Goal: Find specific page/section: Find specific page/section

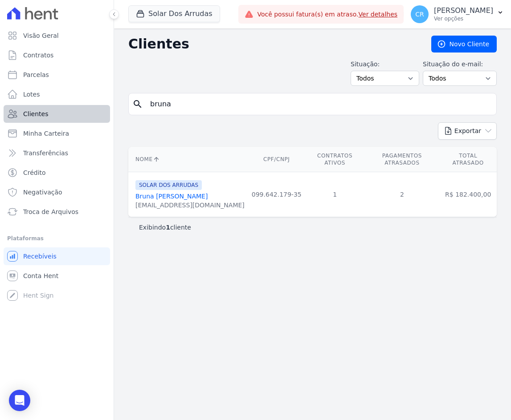
drag, startPoint x: 174, startPoint y: 106, endPoint x: 13, endPoint y: 108, distance: 160.8
click at [13, 108] on div "Visão Geral Contratos [GEOGRAPHIC_DATA] Lotes Clientes Minha Carteira Transferê…" at bounding box center [255, 210] width 511 height 420
type input "milene"
click at [187, 193] on link "[PERSON_NAME]" at bounding box center [161, 196] width 52 height 7
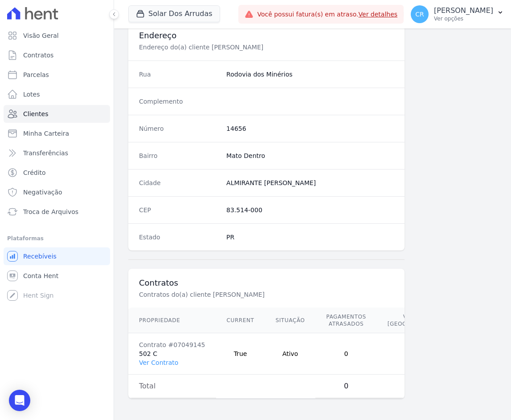
scroll to position [434, 0]
click at [160, 359] on link "Ver Contrato" at bounding box center [158, 362] width 39 height 7
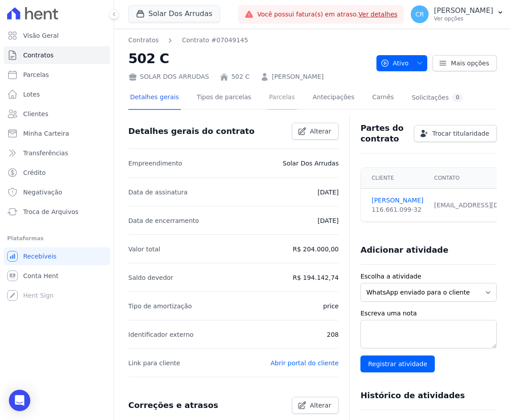
click at [267, 98] on link "Parcelas" at bounding box center [281, 98] width 29 height 24
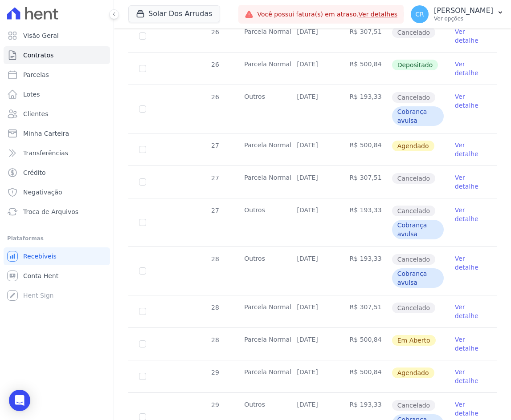
scroll to position [935, 0]
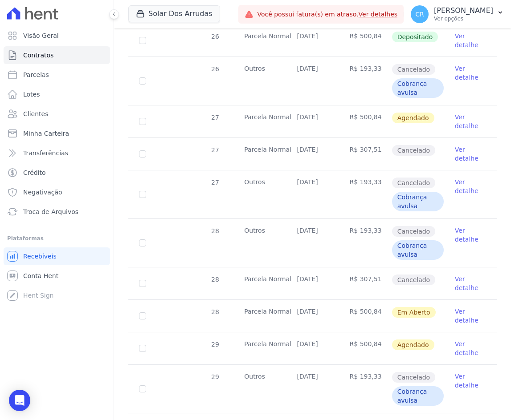
click at [455, 314] on link "Ver detalhe" at bounding box center [470, 316] width 31 height 18
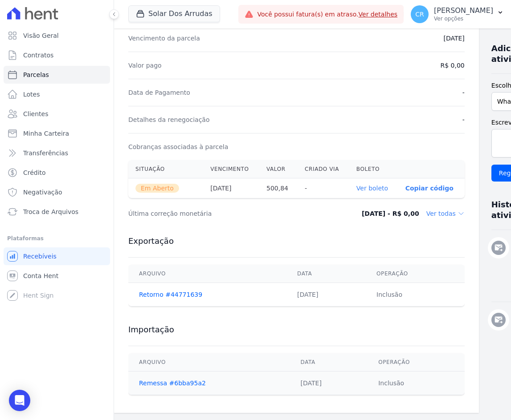
scroll to position [196, 0]
click at [405, 185] on p "Copiar código" at bounding box center [429, 188] width 48 height 7
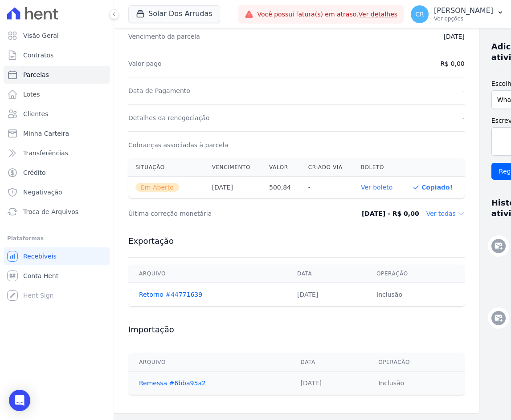
click at [367, 184] on link "Ver boleto" at bounding box center [377, 187] width 32 height 7
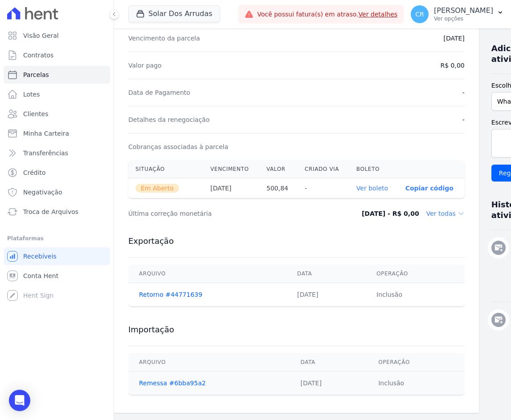
click at [413, 185] on p "Copiar código" at bounding box center [429, 188] width 48 height 7
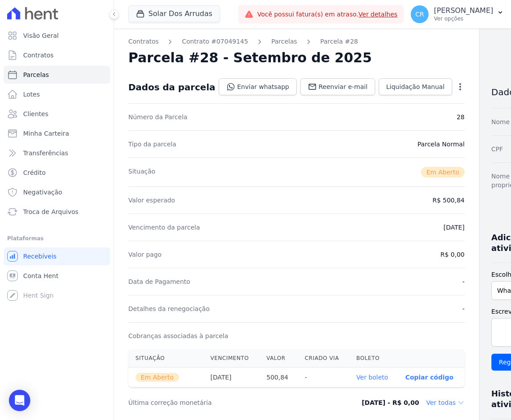
scroll to position [0, 0]
click at [43, 110] on span "Clientes" at bounding box center [35, 114] width 25 height 9
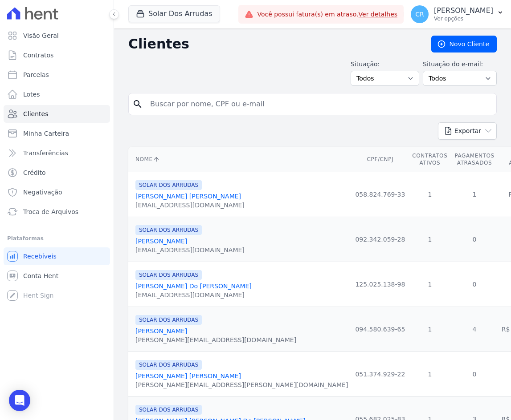
click at [185, 108] on input "search" at bounding box center [319, 104] width 348 height 18
type input "pilly"
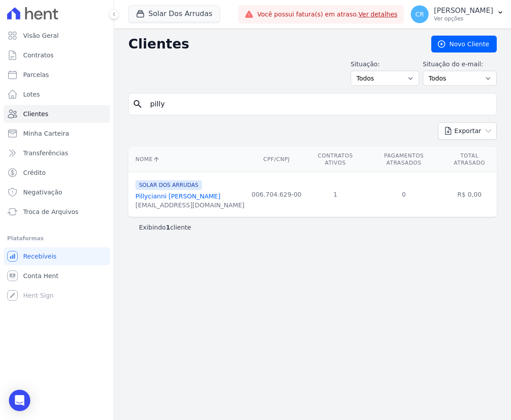
click at [184, 193] on link "Pillycianni [PERSON_NAME]" at bounding box center [177, 196] width 85 height 7
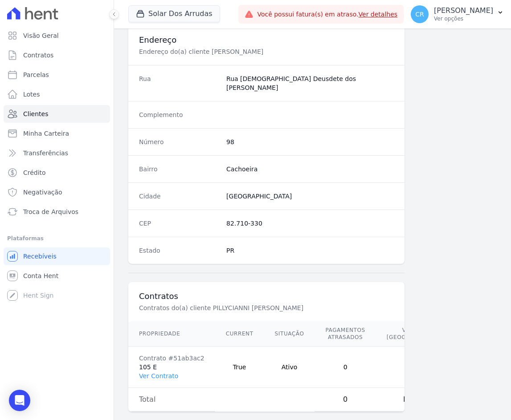
scroll to position [434, 0]
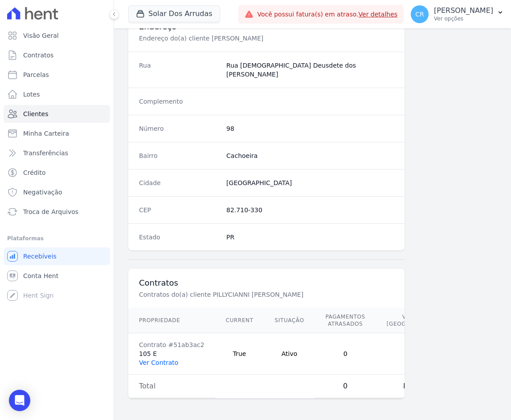
drag, startPoint x: 165, startPoint y: 355, endPoint x: 173, endPoint y: 353, distance: 7.9
click at [165, 359] on link "Ver Contrato" at bounding box center [158, 362] width 39 height 7
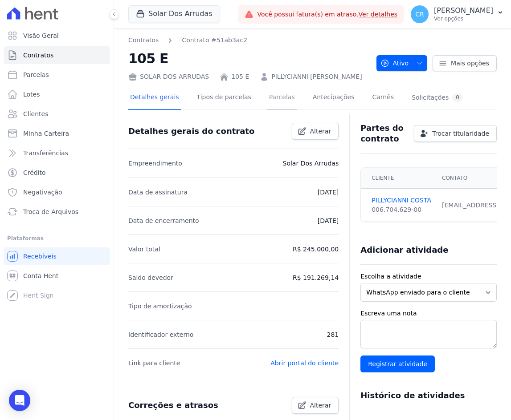
click at [271, 96] on link "Parcelas" at bounding box center [281, 98] width 29 height 24
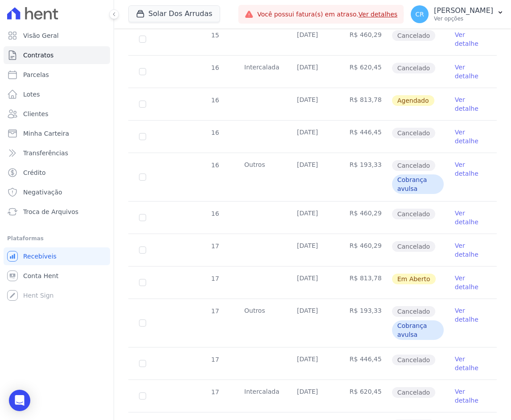
scroll to position [1425, 0]
click at [457, 282] on link "Ver detalhe" at bounding box center [470, 282] width 31 height 18
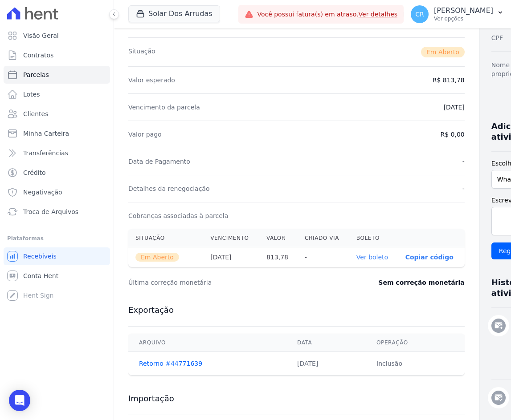
scroll to position [134, 0]
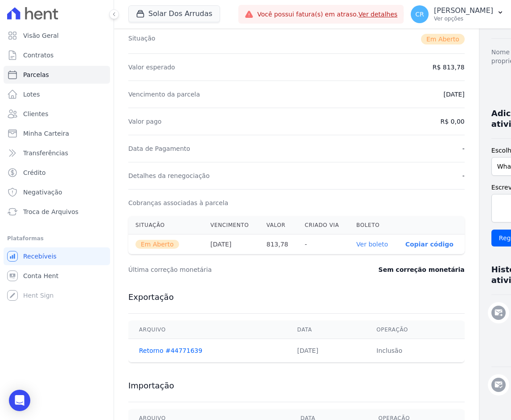
click at [356, 244] on link "Ver boleto" at bounding box center [372, 244] width 32 height 7
click at [38, 117] on span "Clientes" at bounding box center [35, 114] width 25 height 9
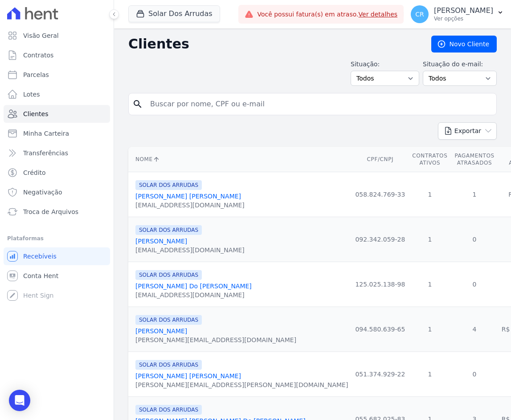
click at [203, 111] on input "search" at bounding box center [319, 104] width 348 height 18
type input "francisl"
click at [203, 110] on input "francisl" at bounding box center [319, 104] width 348 height 18
type input "[PERSON_NAME]"
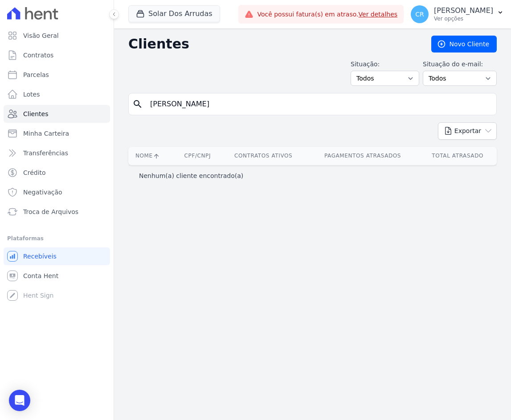
click at [204, 106] on input "[PERSON_NAME]" at bounding box center [319, 104] width 348 height 18
type input "francisla"
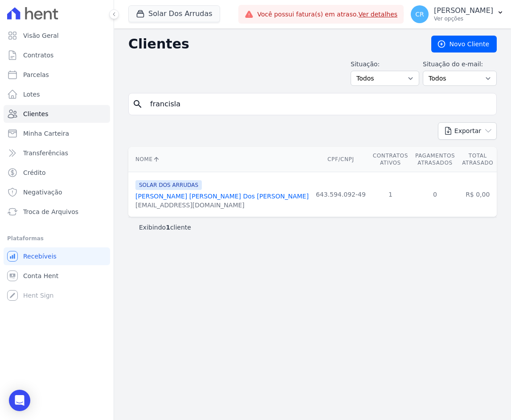
click at [213, 193] on link "[PERSON_NAME] [PERSON_NAME] Dos [PERSON_NAME]" at bounding box center [221, 196] width 173 height 7
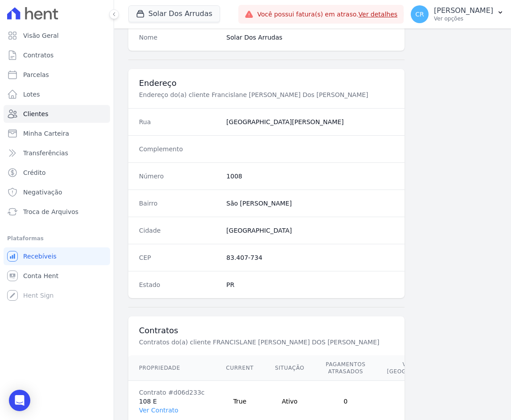
scroll to position [434, 0]
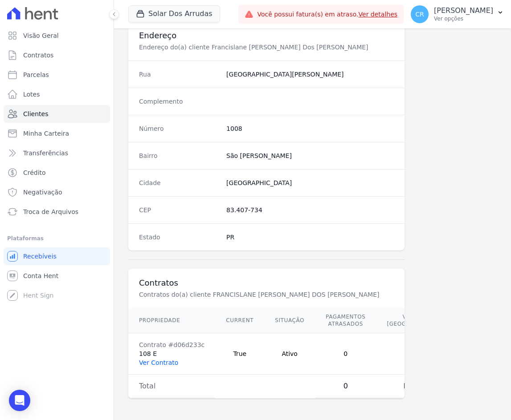
click at [169, 359] on link "Ver Contrato" at bounding box center [158, 362] width 39 height 7
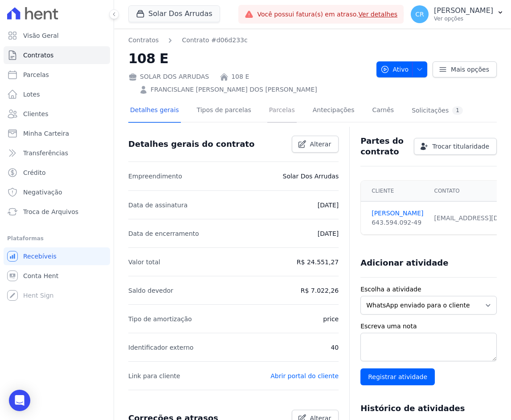
click at [277, 117] on link "Parcelas" at bounding box center [281, 111] width 29 height 24
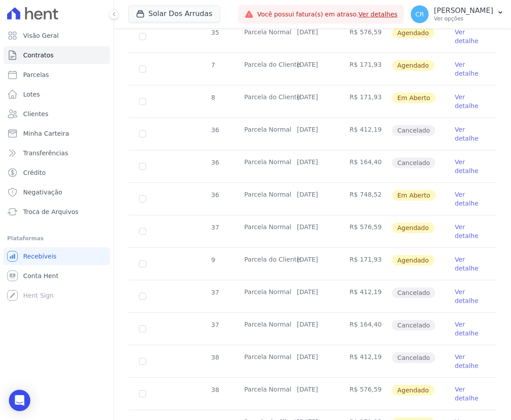
scroll to position [1203, 0]
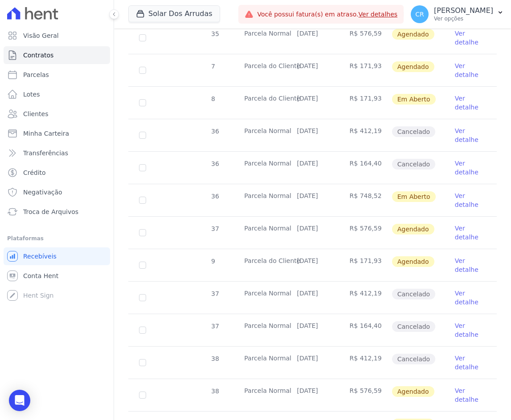
click at [455, 200] on link "Ver detalhe" at bounding box center [470, 201] width 31 height 18
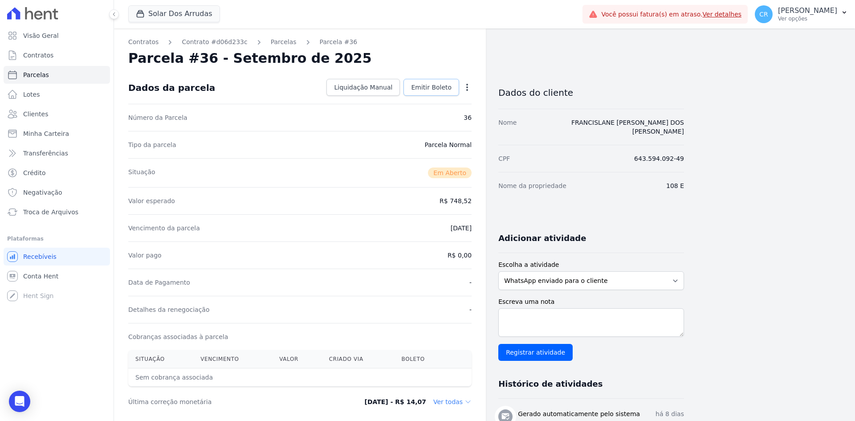
click at [430, 85] on span "Emitir Boleto" at bounding box center [431, 87] width 41 height 9
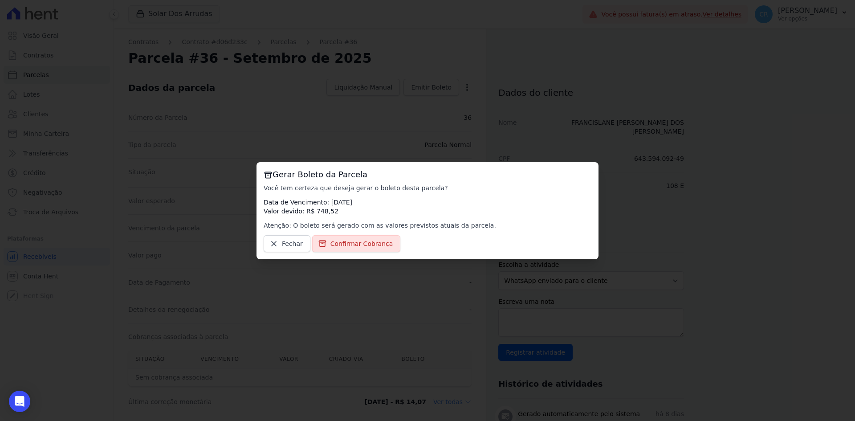
click at [386, 139] on div "Gerar Boleto da Parcela Você tem certeza que deseja gerar o boleto [PERSON_NAME…" at bounding box center [427, 210] width 855 height 421
click at [297, 241] on span "Fechar" at bounding box center [292, 243] width 21 height 9
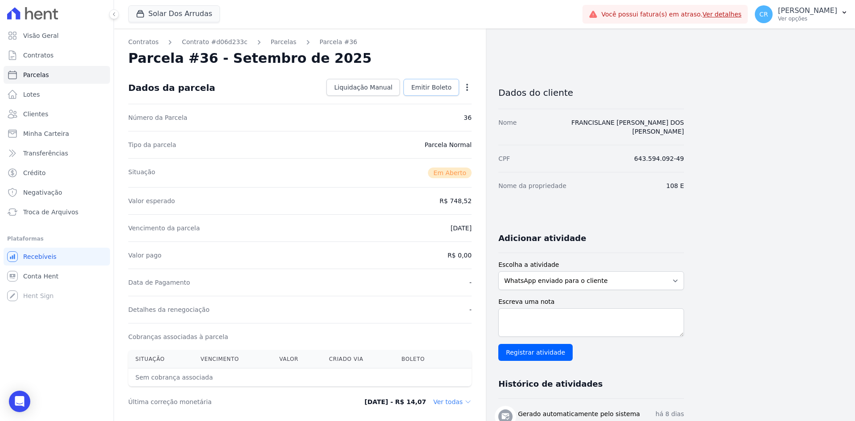
click at [430, 82] on link "Emitir Boleto" at bounding box center [432, 87] width 56 height 17
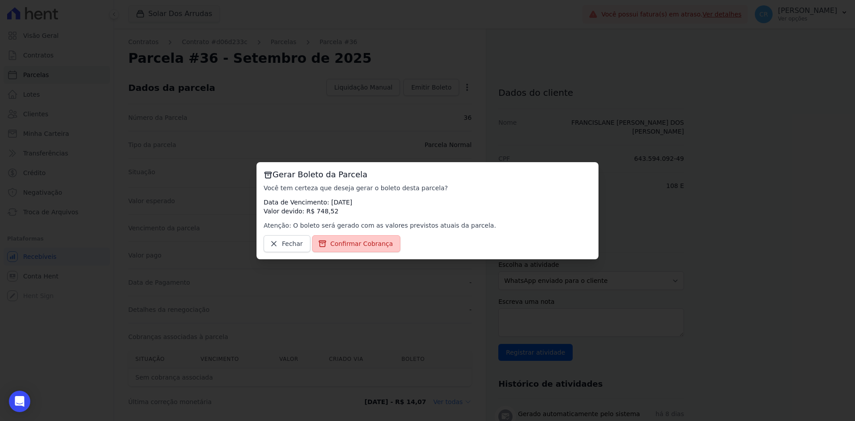
click at [372, 245] on span "Confirmar Cobrança" at bounding box center [362, 243] width 63 height 9
click at [359, 246] on span "Confirmar Cobrança" at bounding box center [362, 243] width 63 height 9
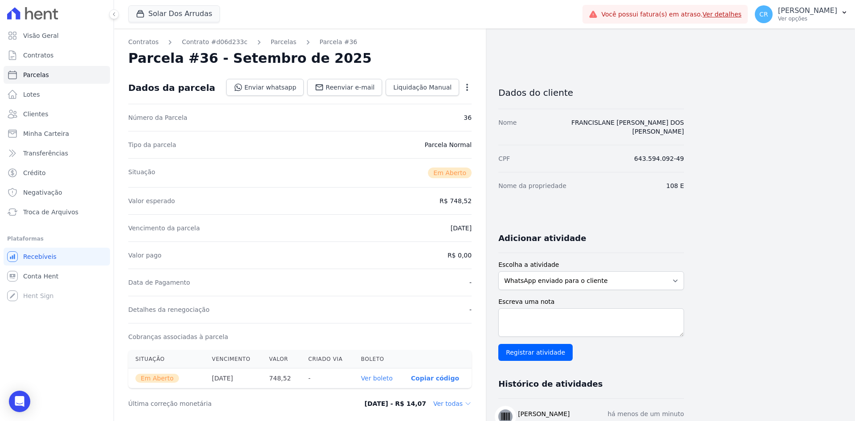
click at [427, 377] on p "Copiar código" at bounding box center [435, 378] width 48 height 7
click at [381, 380] on link "Ver boleto" at bounding box center [382, 378] width 32 height 7
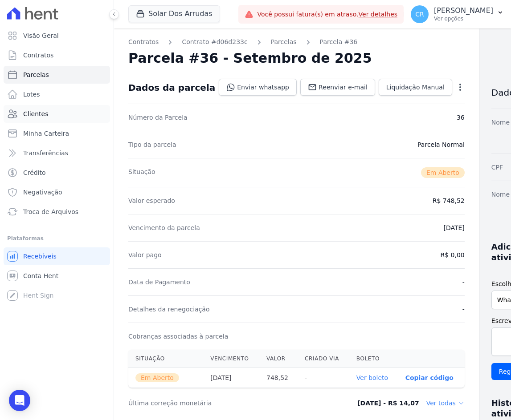
click at [43, 110] on span "Clientes" at bounding box center [35, 114] width 25 height 9
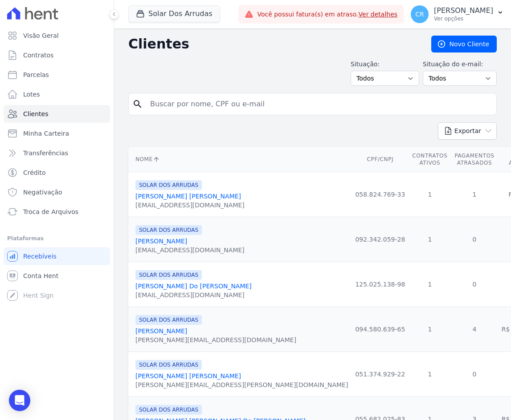
click at [184, 104] on input "search" at bounding box center [319, 104] width 348 height 18
type input "zepe"
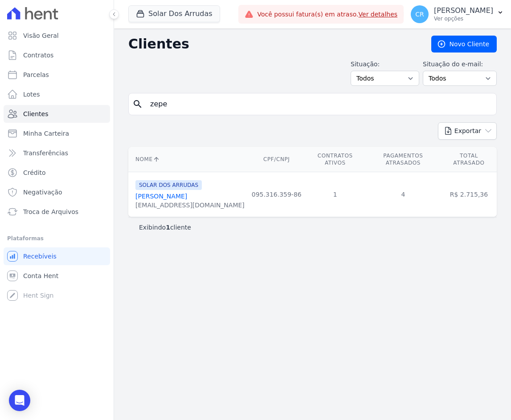
click at [184, 193] on link "[PERSON_NAME]" at bounding box center [161, 196] width 52 height 7
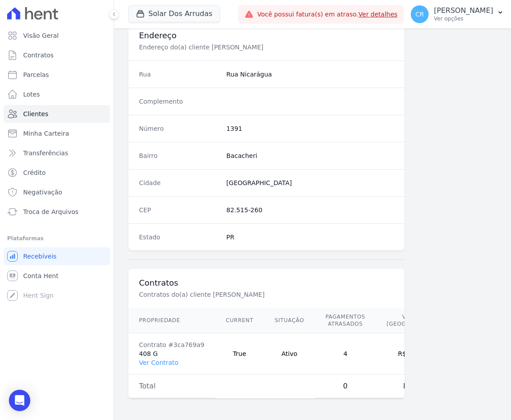
scroll to position [427, 0]
click at [166, 359] on link "Ver Contrato" at bounding box center [158, 362] width 39 height 7
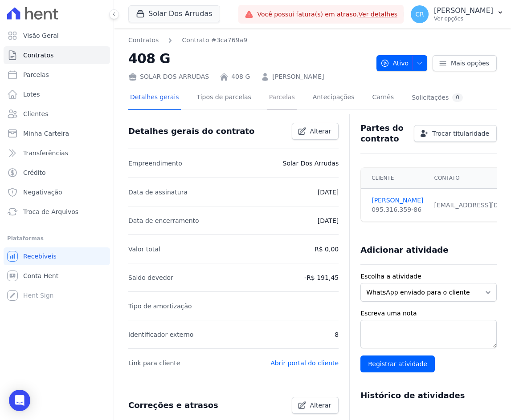
click at [267, 97] on link "Parcelas" at bounding box center [281, 98] width 29 height 24
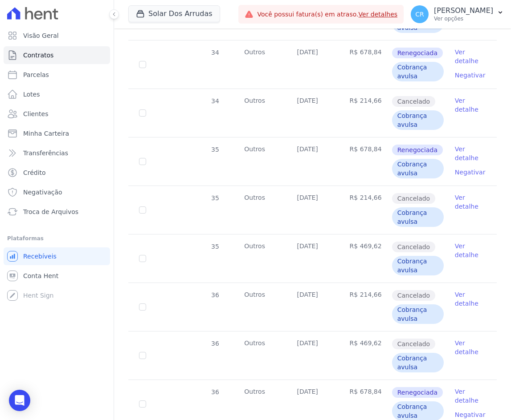
scroll to position [747, 0]
